Goal: Task Accomplishment & Management: Manage account settings

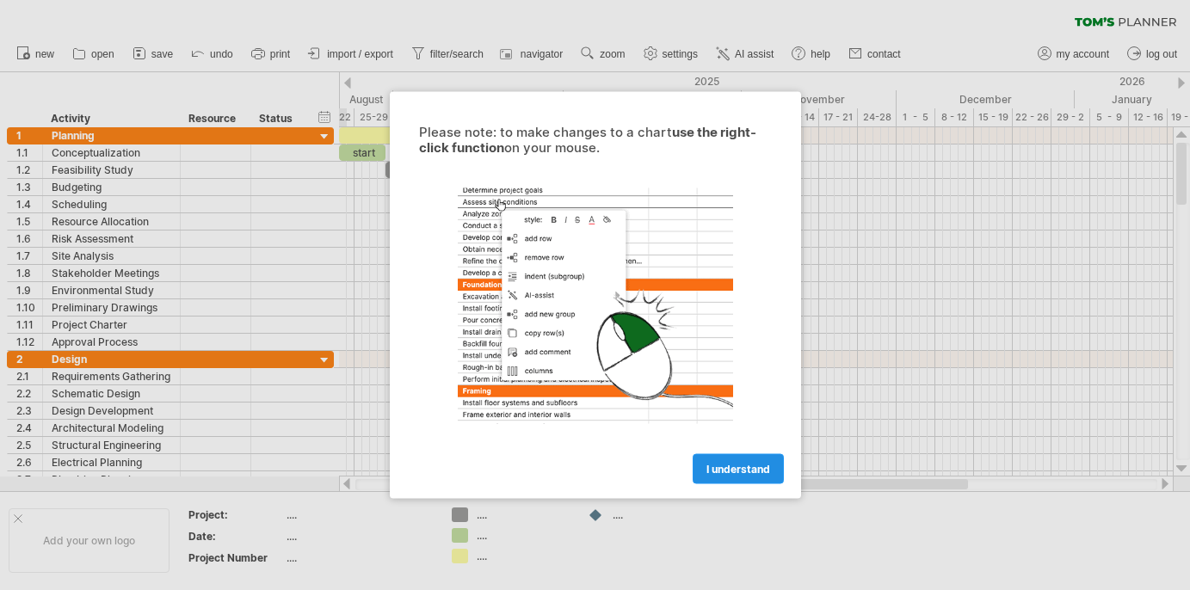
click at [746, 466] on span "I understand" at bounding box center [738, 469] width 64 height 13
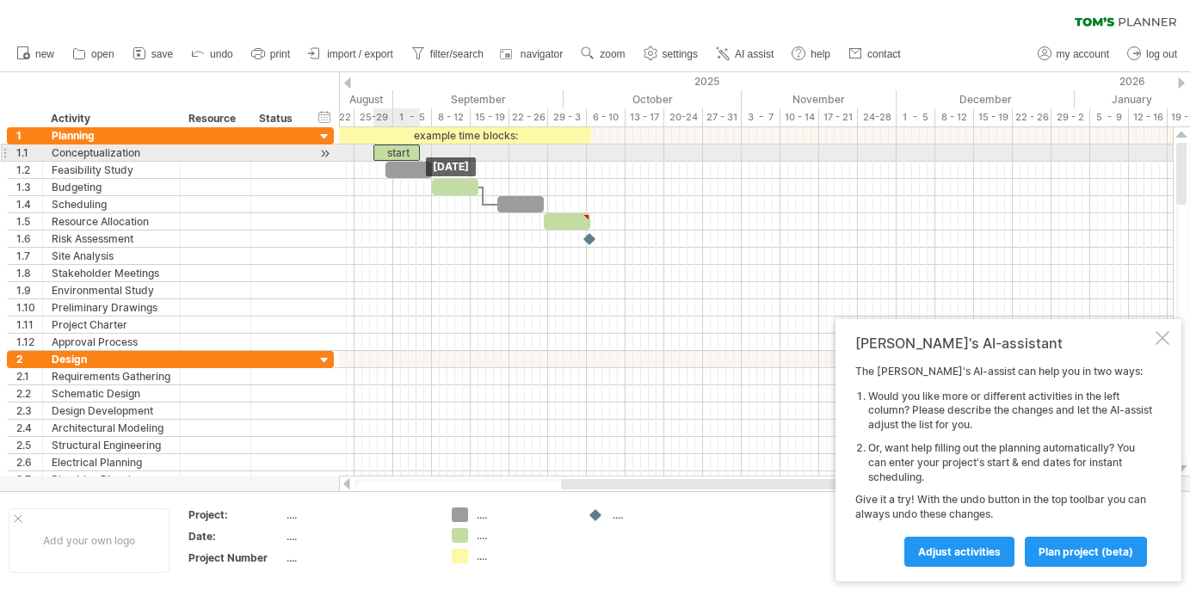
drag, startPoint x: 372, startPoint y: 152, endPoint x: 406, endPoint y: 154, distance: 34.5
click at [406, 154] on div "start" at bounding box center [396, 153] width 46 height 16
drag, startPoint x: 406, startPoint y: 154, endPoint x: 373, endPoint y: 154, distance: 32.7
click at [373, 154] on div "start" at bounding box center [365, 153] width 46 height 16
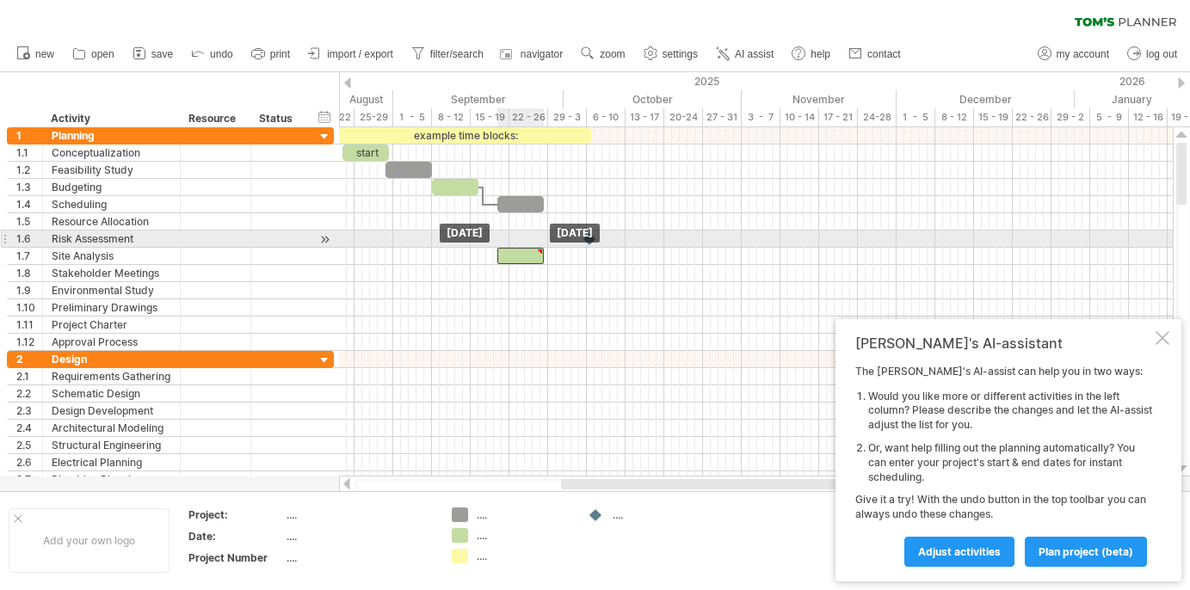
drag, startPoint x: 573, startPoint y: 218, endPoint x: 526, endPoint y: 247, distance: 55.6
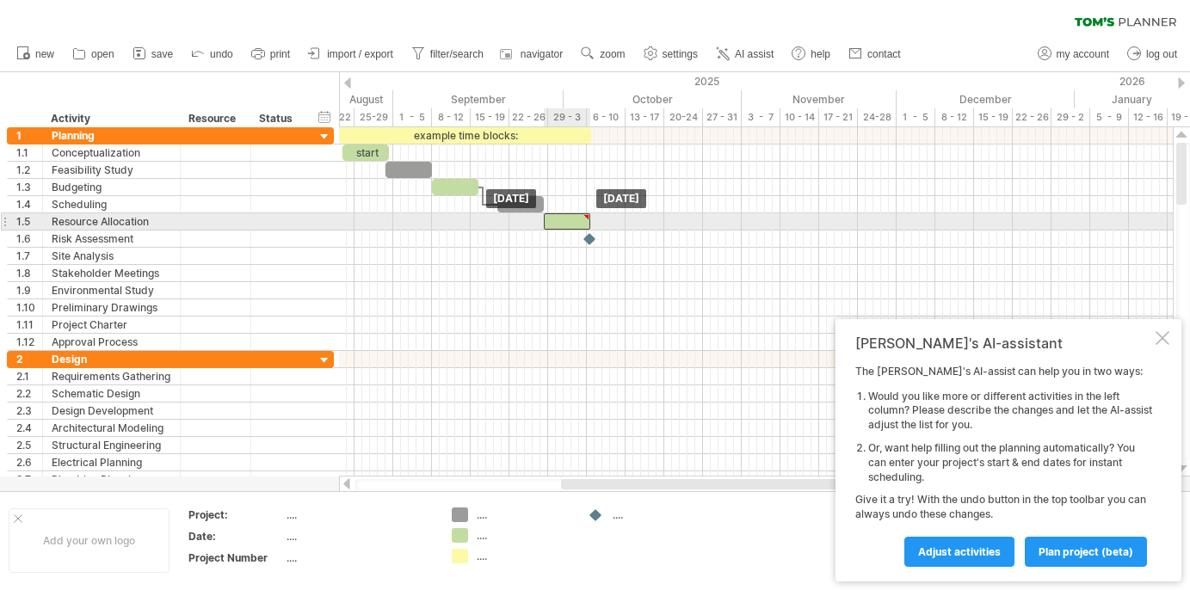
drag, startPoint x: 525, startPoint y: 253, endPoint x: 570, endPoint y: 213, distance: 59.7
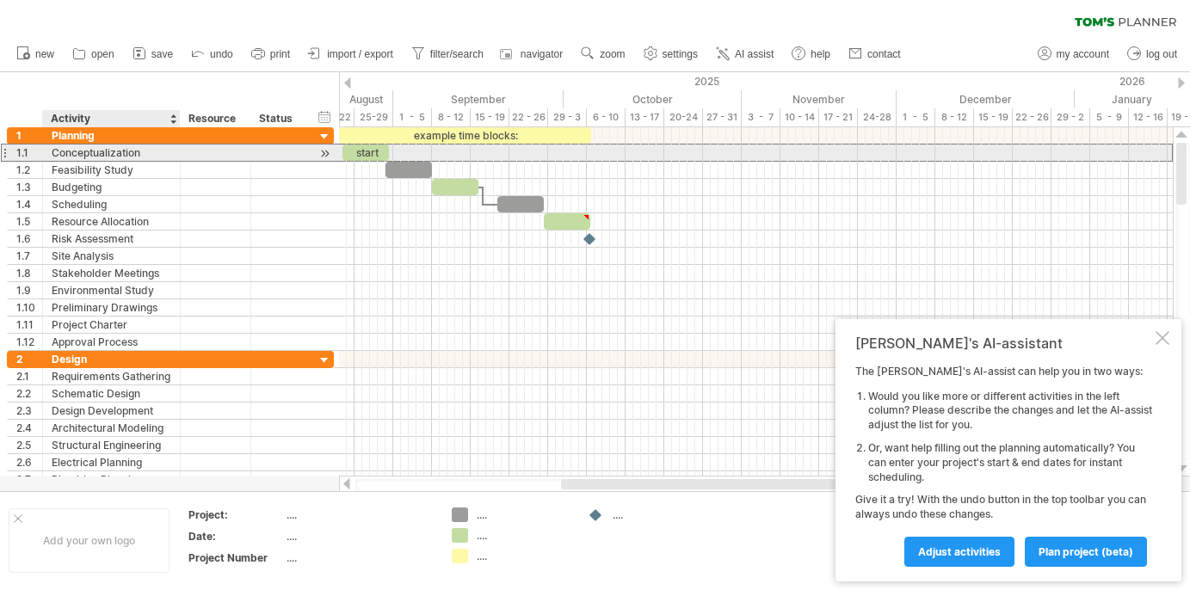
click at [85, 155] on div "Conceptualization" at bounding box center [112, 153] width 120 height 16
drag, startPoint x: 142, startPoint y: 151, endPoint x: 48, endPoint y: 148, distance: 93.9
click at [48, 148] on div "**********" at bounding box center [112, 153] width 138 height 16
type input "**********"
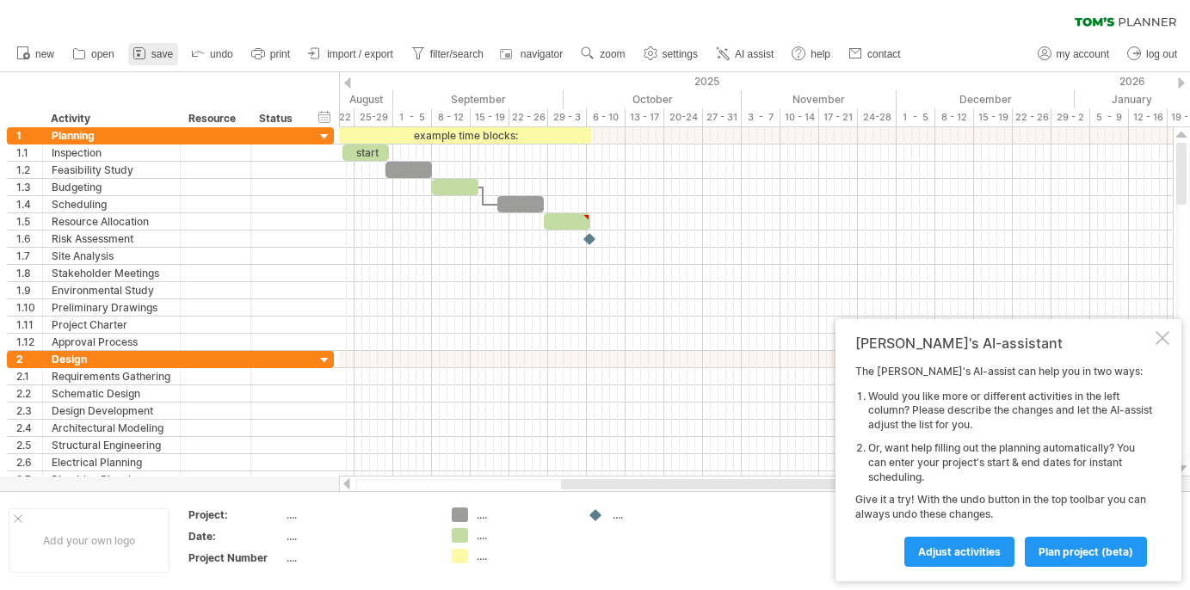
click at [150, 54] on link "save" at bounding box center [153, 54] width 50 height 22
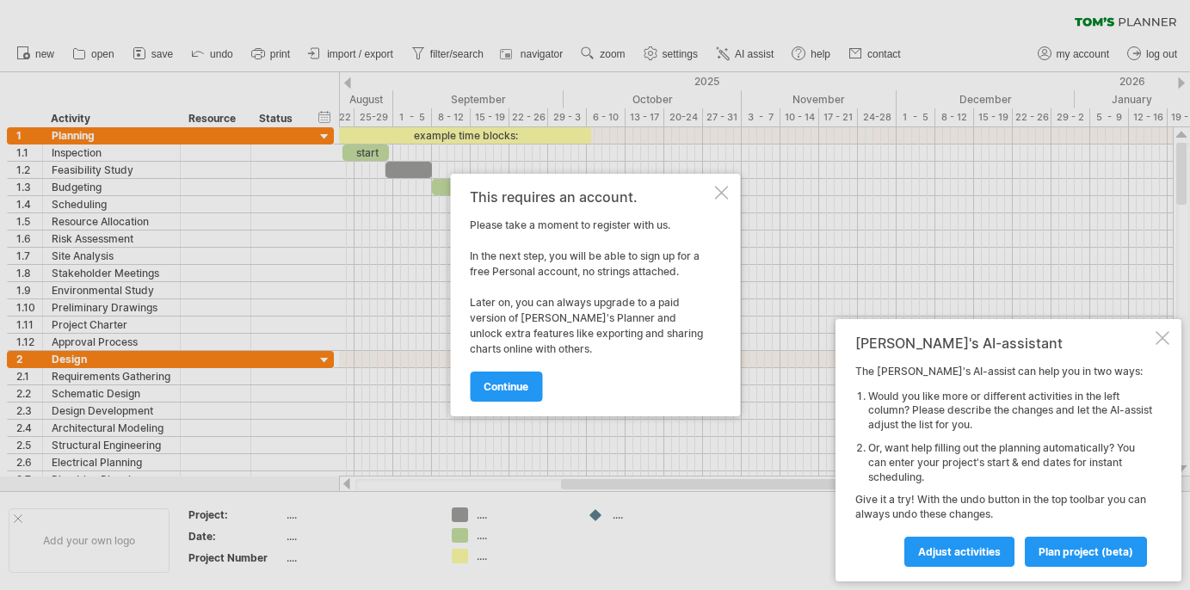
click at [718, 194] on div at bounding box center [721, 193] width 14 height 14
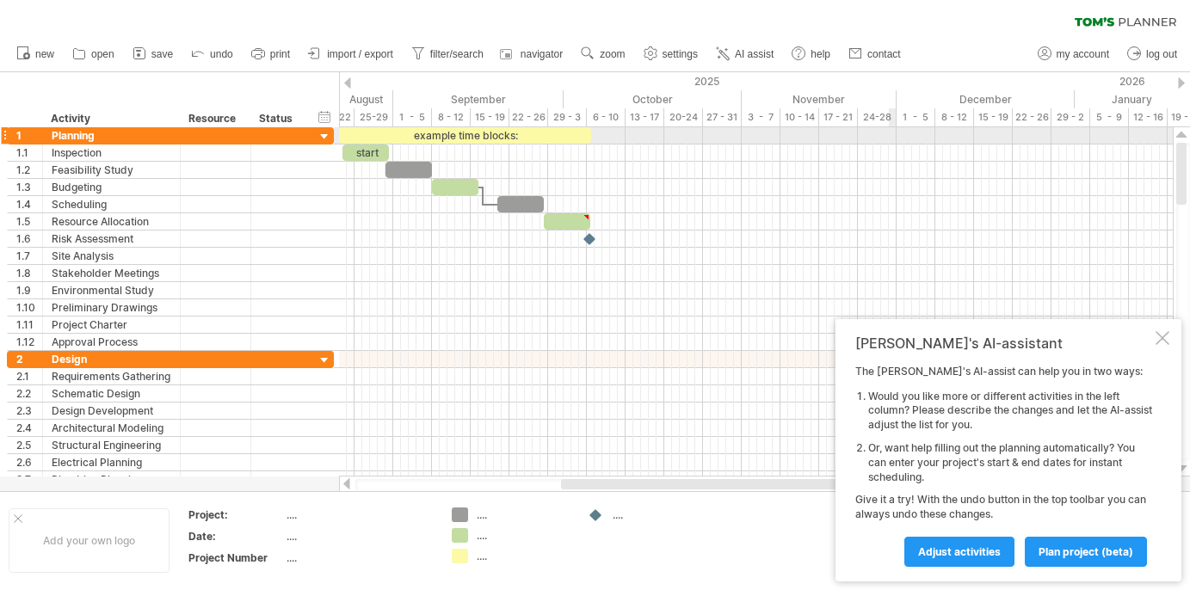
drag, startPoint x: 749, startPoint y: 133, endPoint x: 903, endPoint y: 133, distance: 154.0
click at [903, 133] on div at bounding box center [756, 135] width 834 height 17
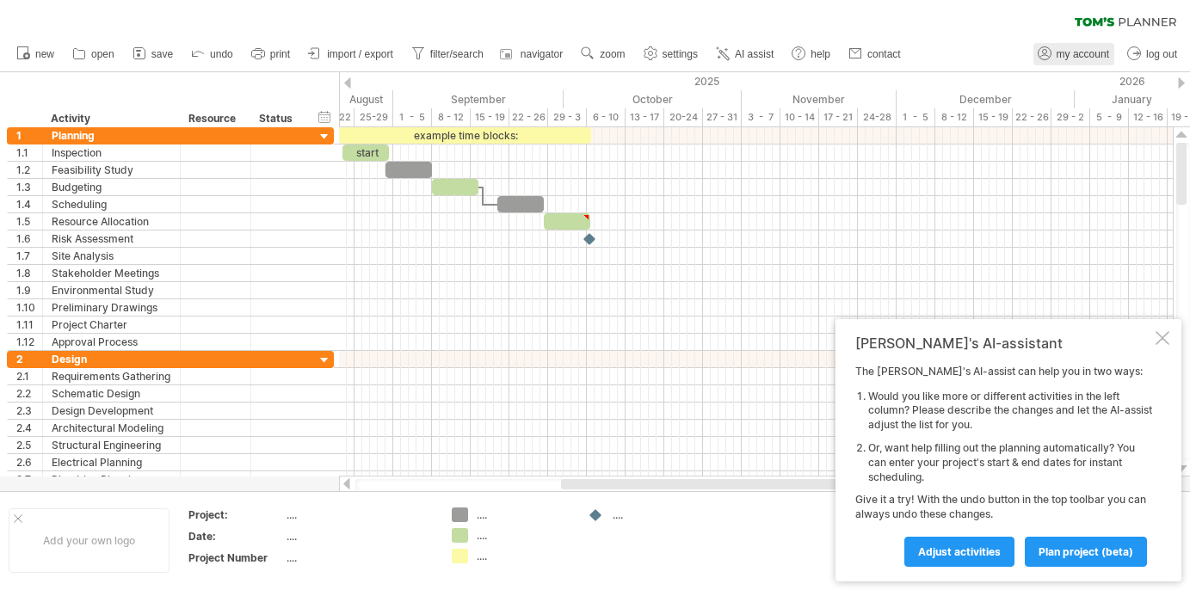
click at [1093, 57] on span "my account" at bounding box center [1083, 54] width 52 height 12
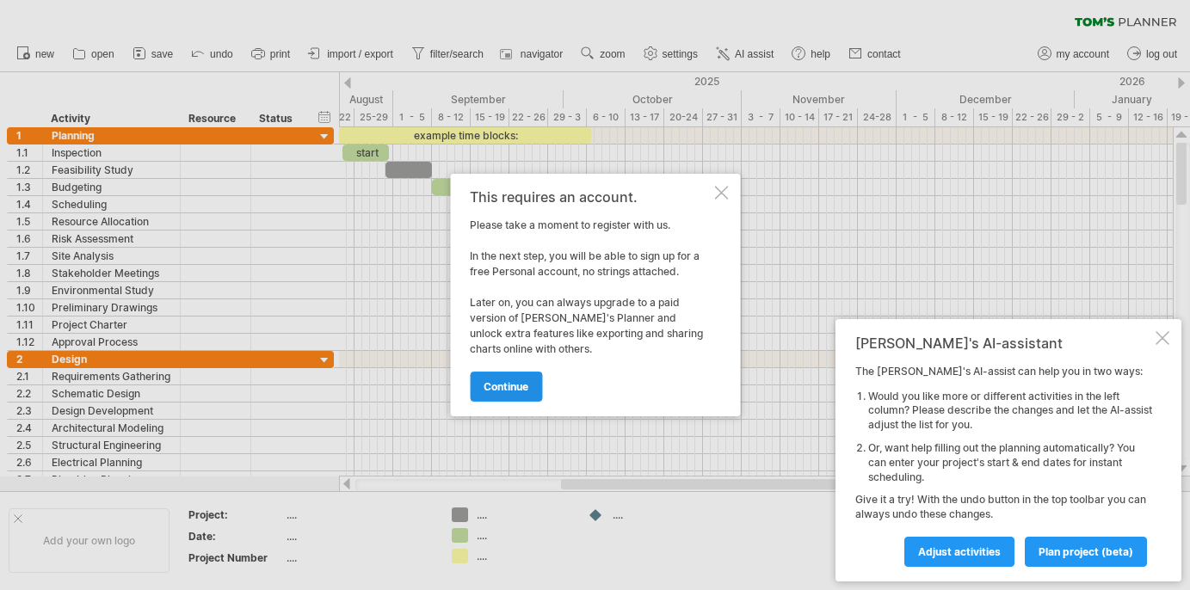
click at [513, 385] on span "continue" at bounding box center [506, 386] width 45 height 13
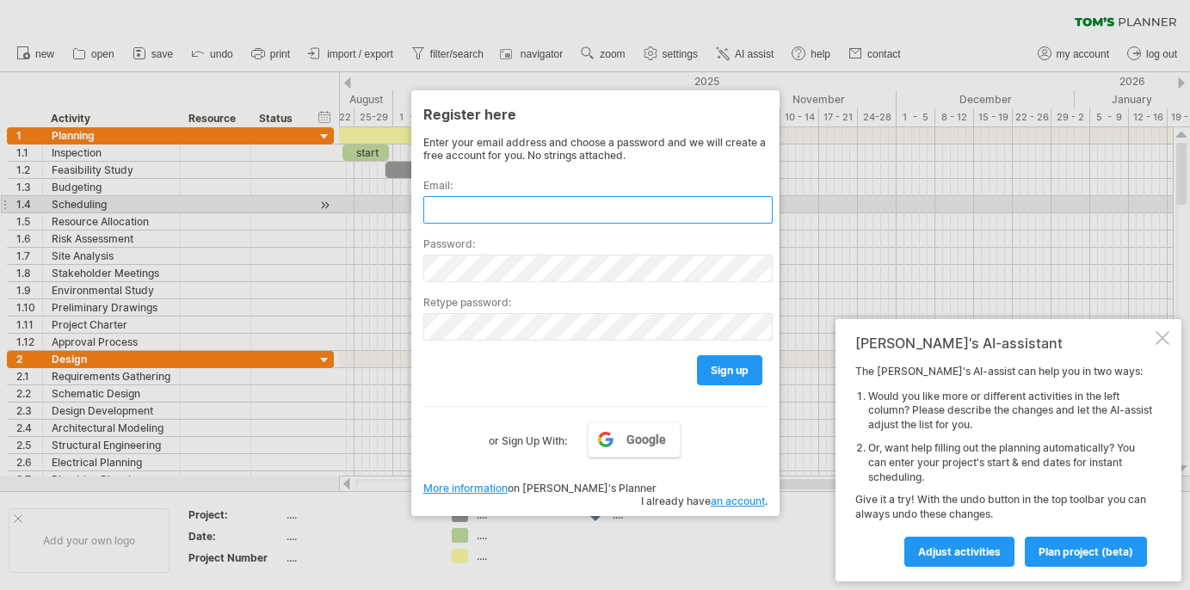
click at [561, 206] on input "text" at bounding box center [597, 210] width 349 height 28
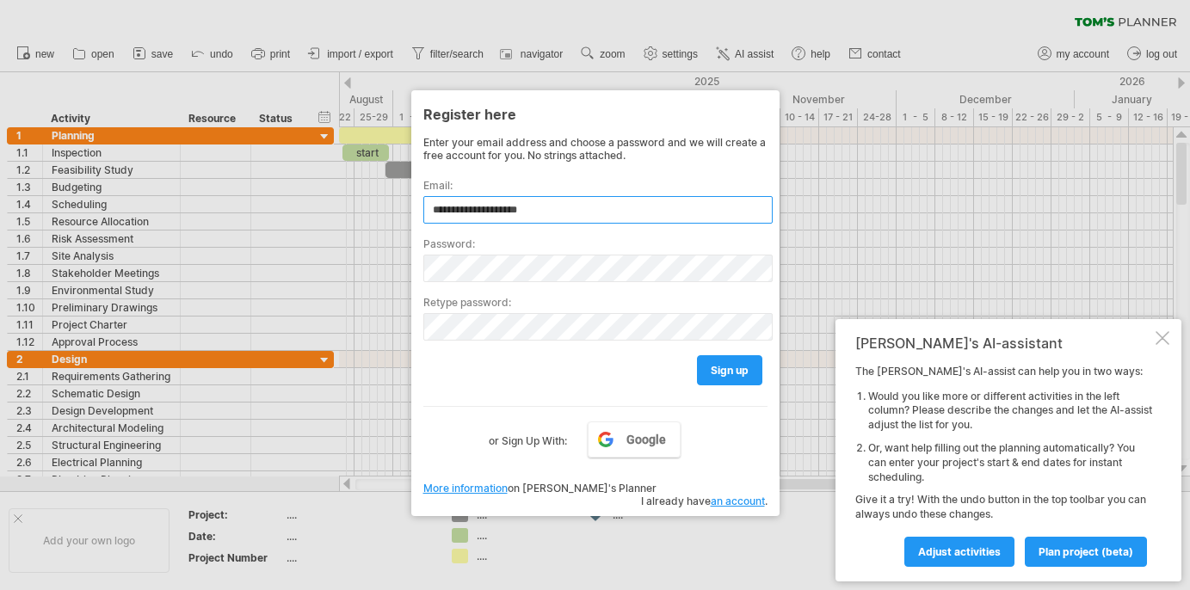
type input "**********"
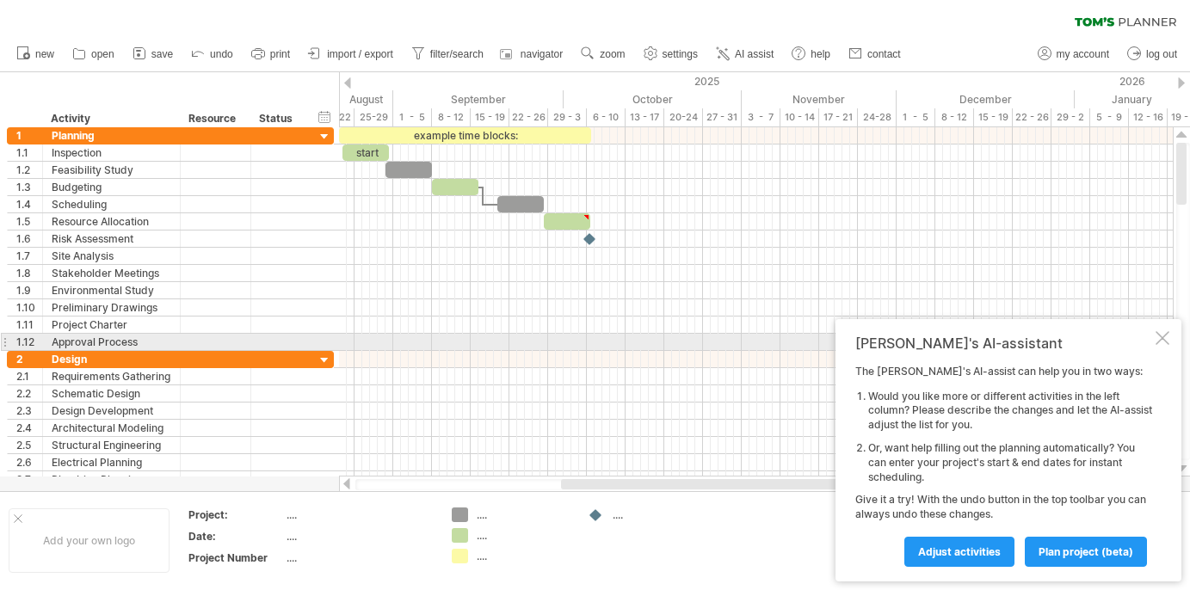
click at [1164, 339] on div at bounding box center [1163, 338] width 14 height 14
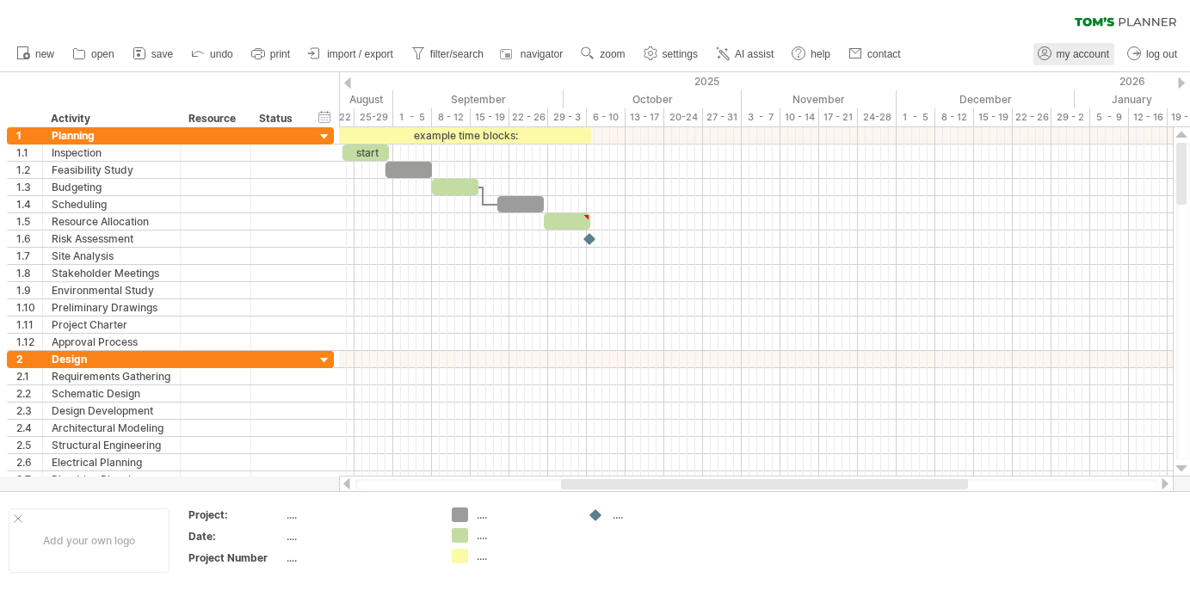
click at [1095, 56] on span "my account" at bounding box center [1083, 54] width 52 height 12
type input "**********"
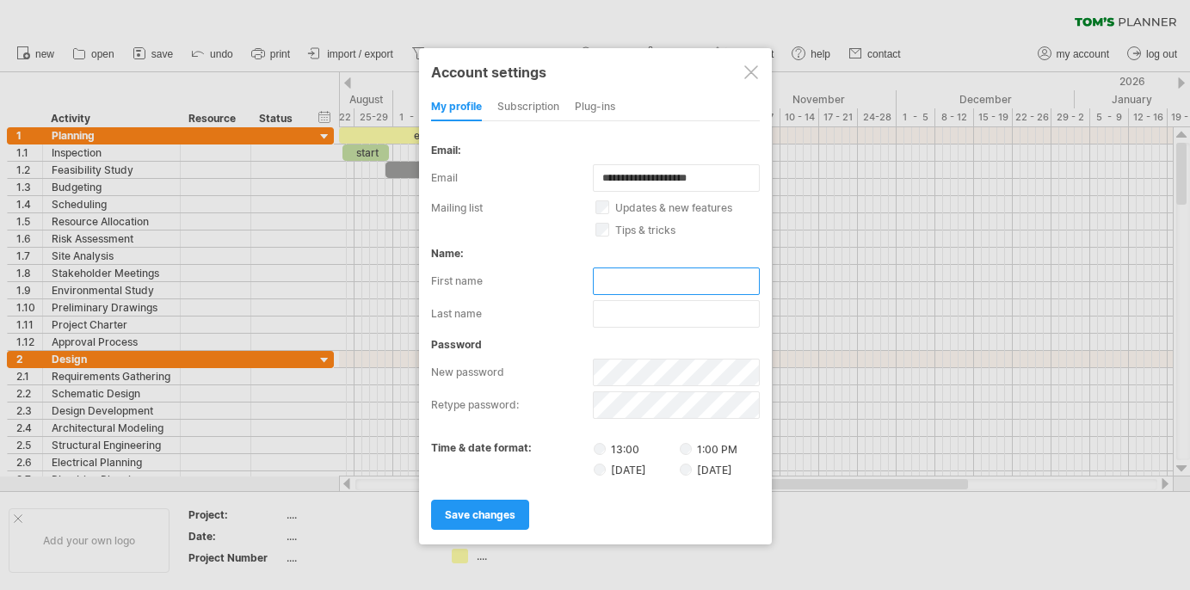
click at [608, 274] on input "text" at bounding box center [676, 282] width 167 height 28
type input "****"
type input "*******"
click at [514, 504] on link "save changes" at bounding box center [480, 515] width 98 height 30
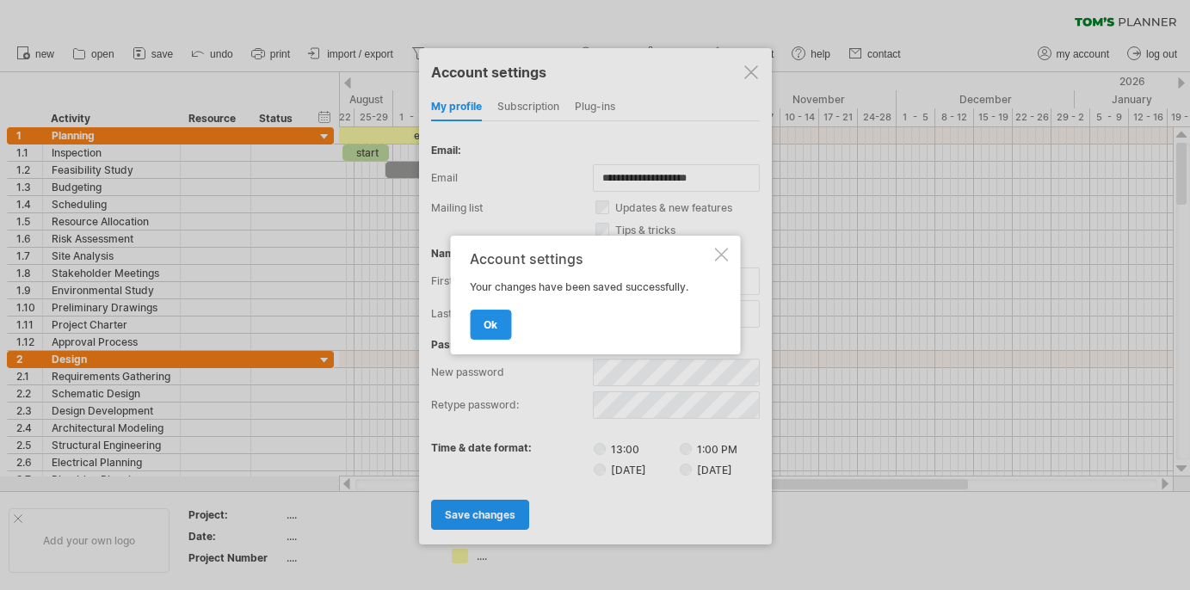
click at [494, 319] on span "ok" at bounding box center [491, 324] width 14 height 13
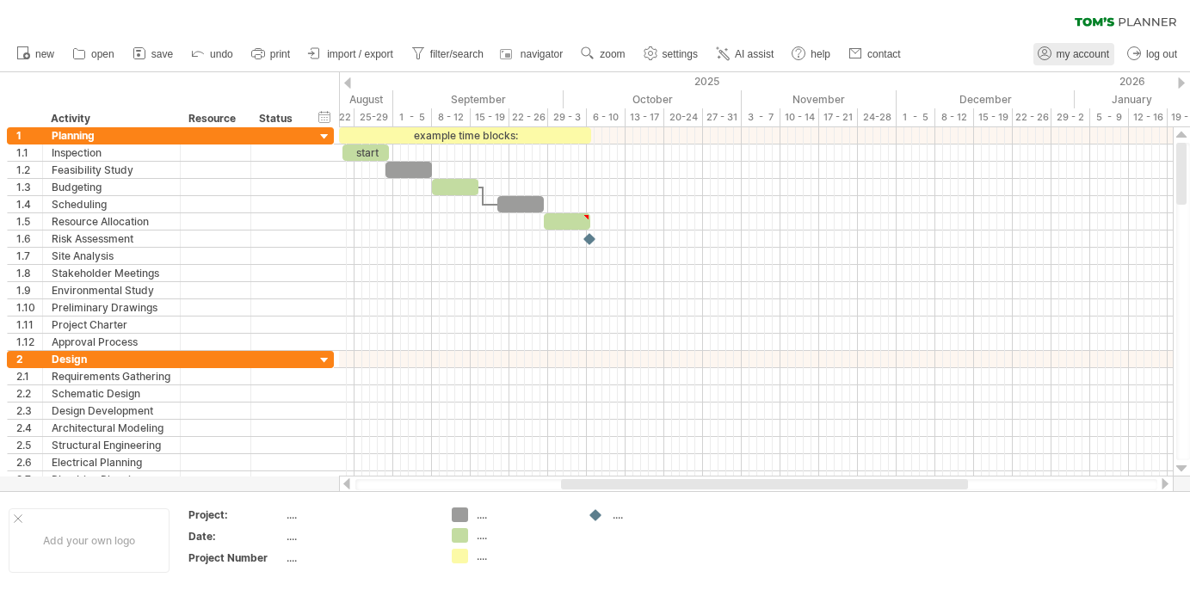
click at [1079, 46] on link "my account" at bounding box center [1073, 54] width 81 height 22
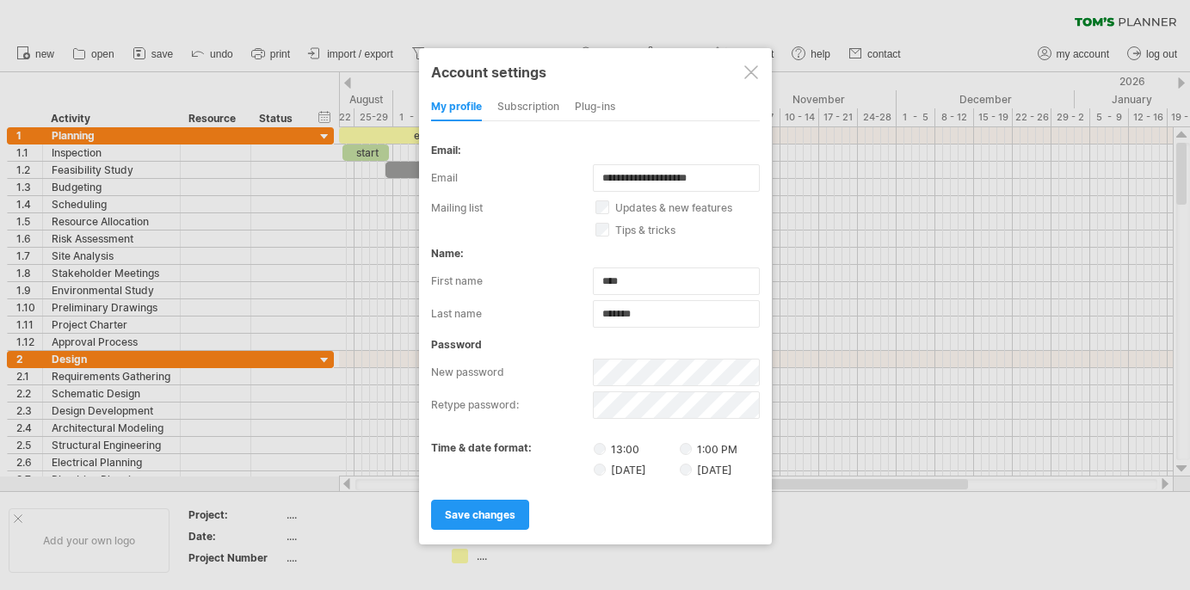
click at [539, 98] on div "subscription" at bounding box center [528, 108] width 62 height 28
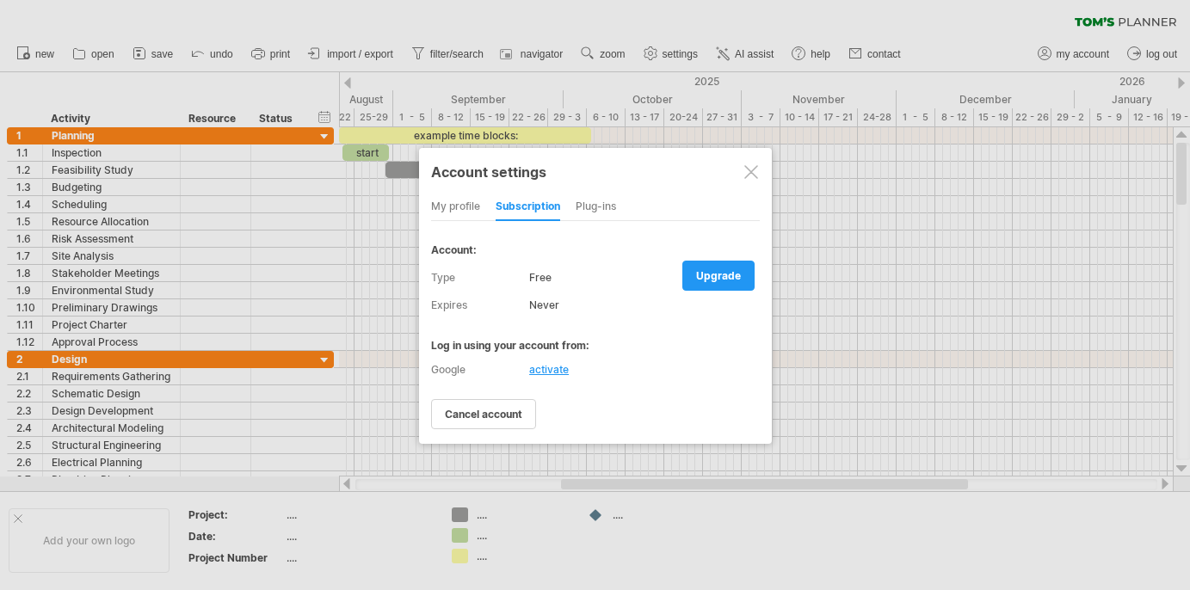
click at [756, 174] on div at bounding box center [751, 172] width 14 height 14
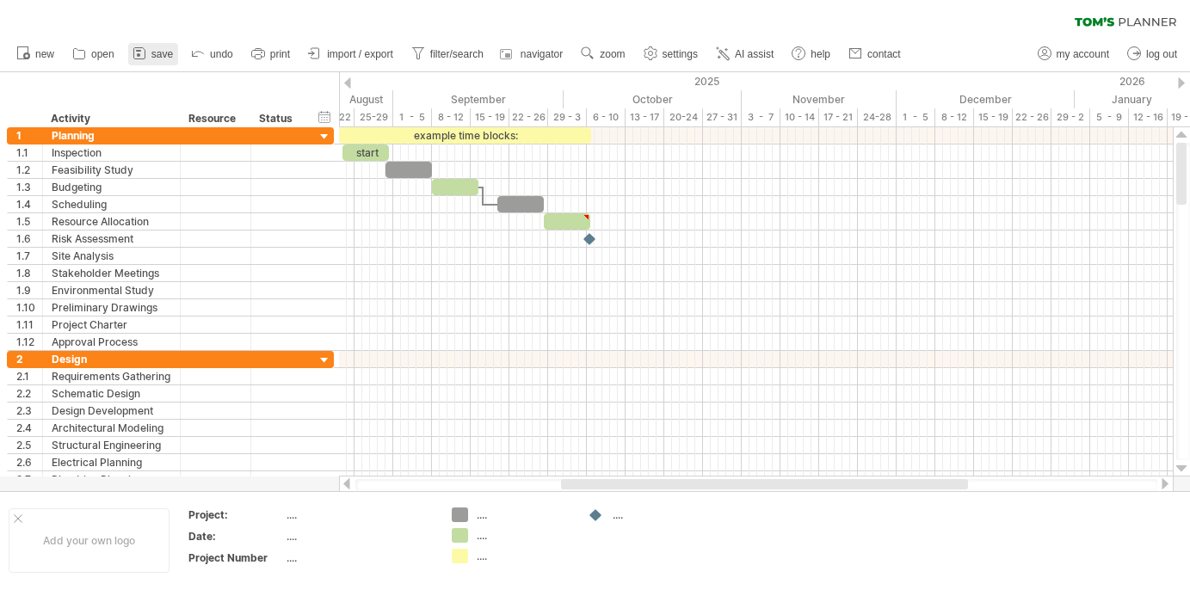
click at [150, 52] on link "save" at bounding box center [153, 54] width 50 height 22
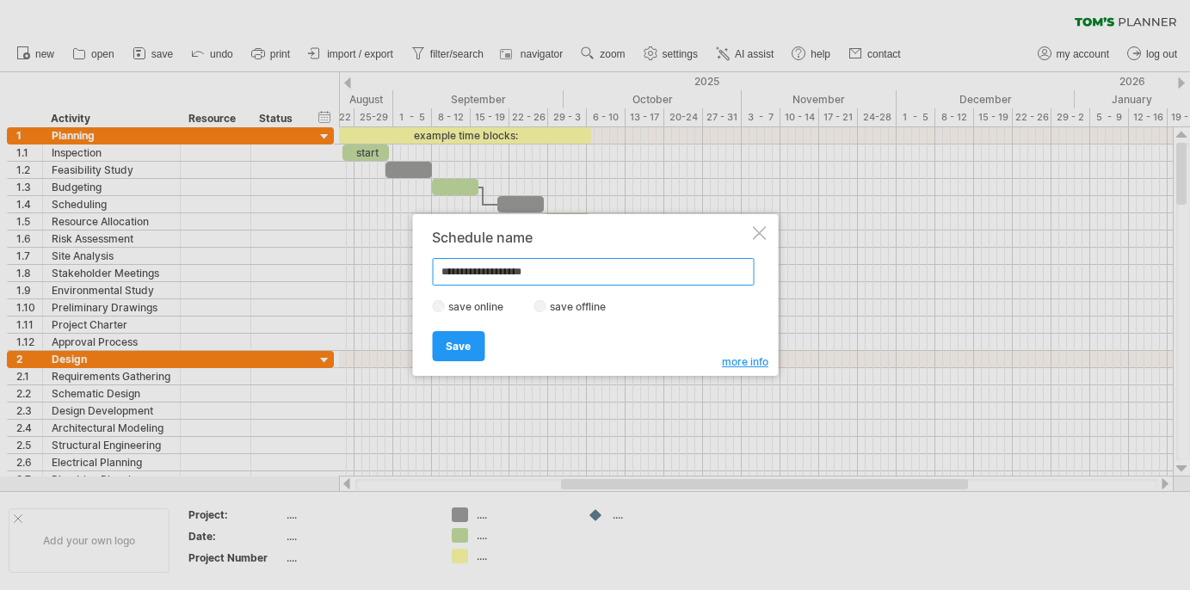
type input "**********"
click at [472, 341] on link "Save" at bounding box center [458, 346] width 52 height 30
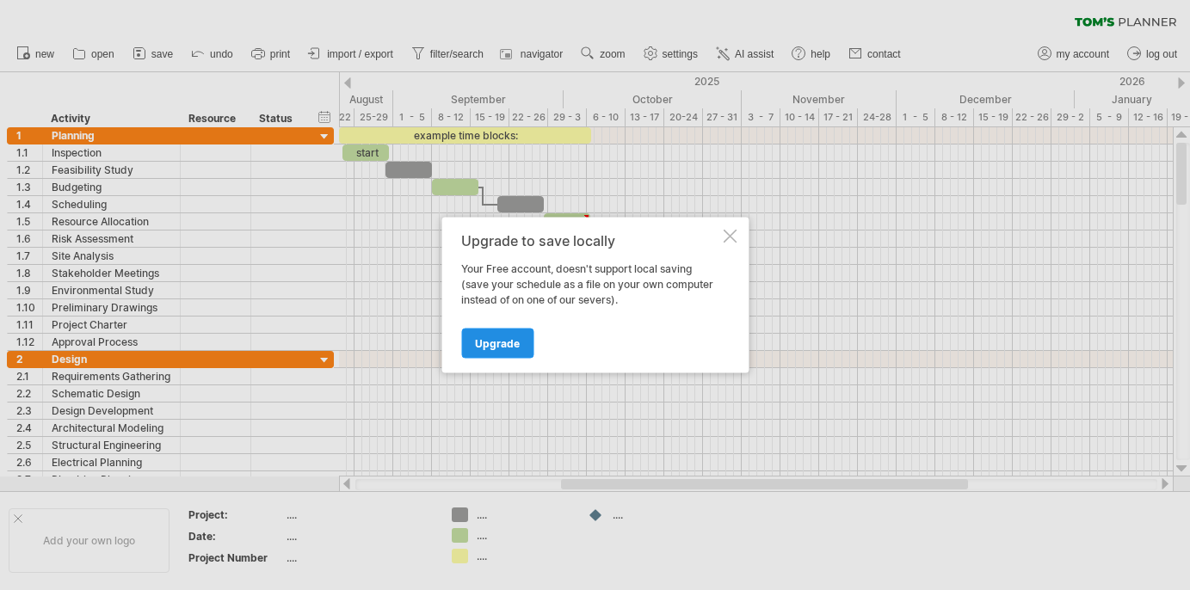
click at [496, 344] on span "Upgrade" at bounding box center [497, 343] width 45 height 13
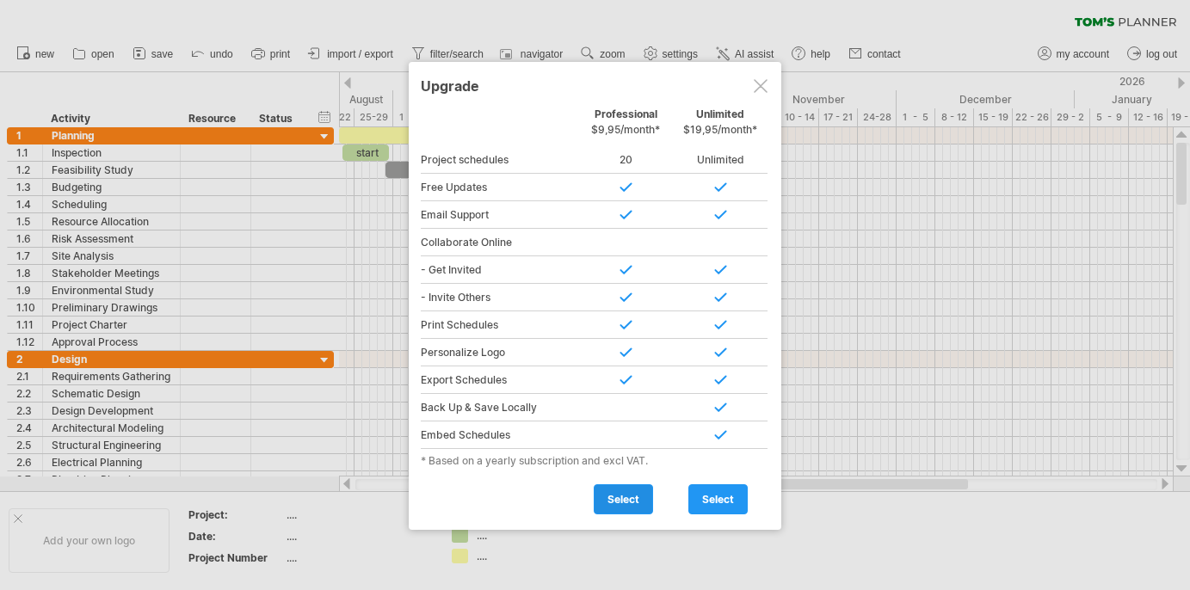
click at [635, 493] on span "select" at bounding box center [623, 499] width 32 height 13
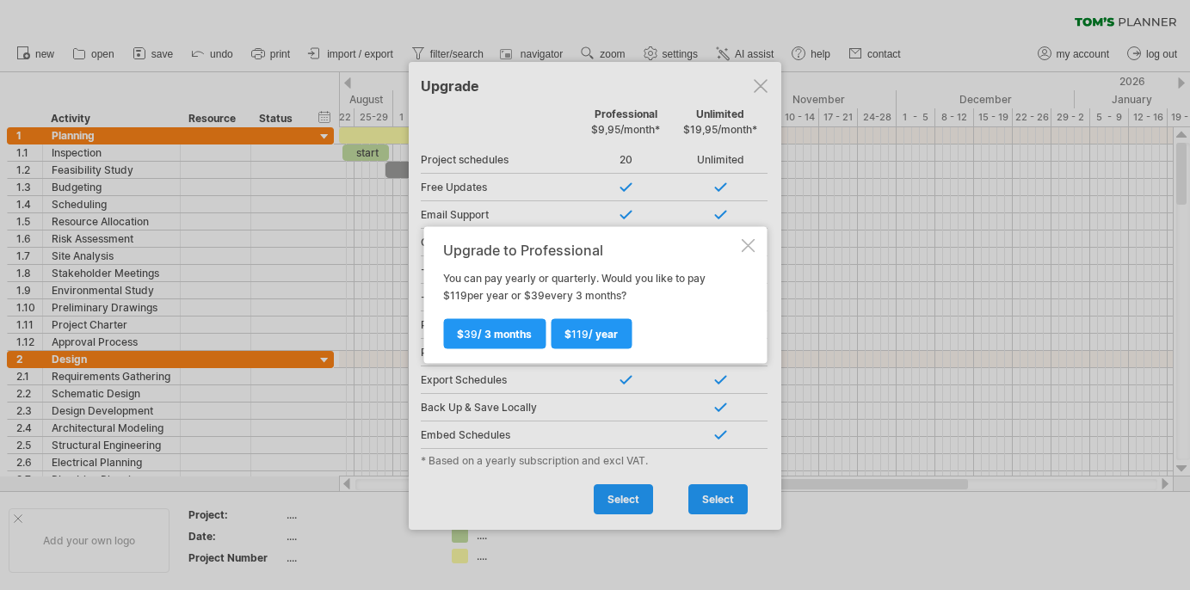
click at [744, 246] on div at bounding box center [748, 246] width 14 height 14
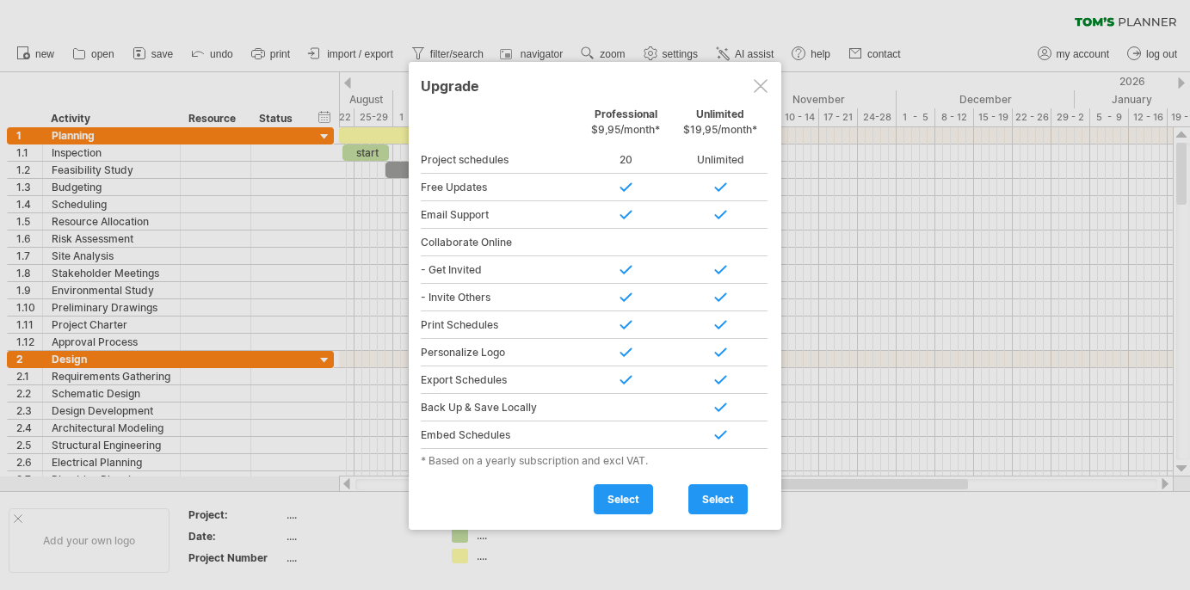
click at [761, 86] on div at bounding box center [761, 86] width 14 height 14
